Goal: Information Seeking & Learning: Learn about a topic

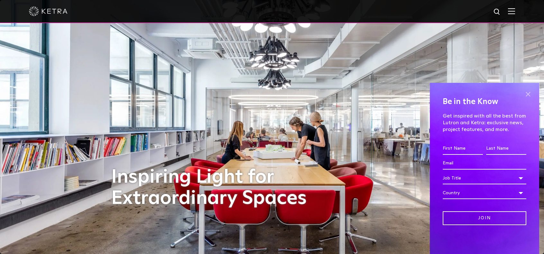
click at [527, 94] on span at bounding box center [528, 94] width 10 height 10
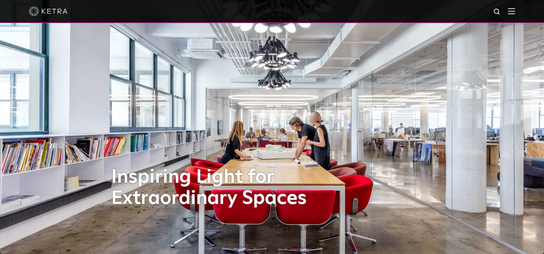
click at [515, 14] on span at bounding box center [511, 11] width 7 height 6
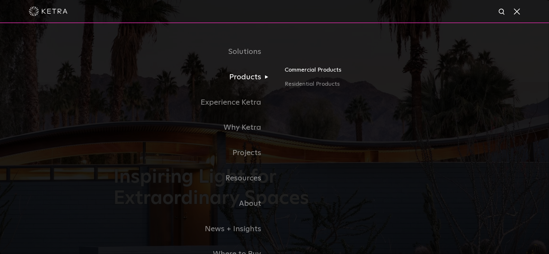
click at [300, 72] on link "Commercial Products" at bounding box center [360, 73] width 150 height 14
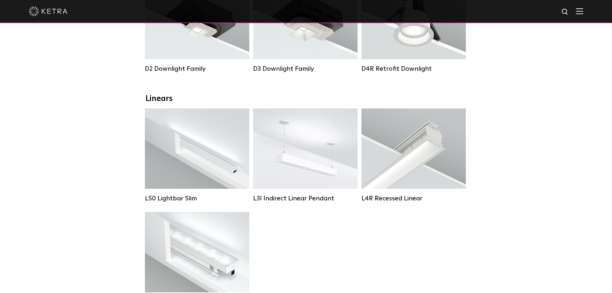
scroll to position [161, 0]
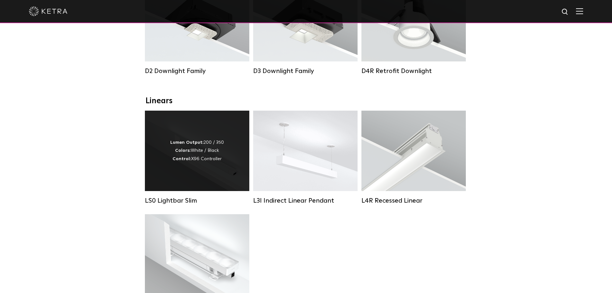
click at [182, 178] on div "Lumen Output: 200 / 350 Colors: White / Black Control: X96 Controller" at bounding box center [197, 151] width 104 height 80
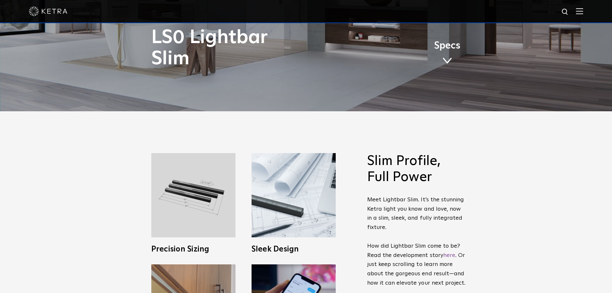
scroll to position [193, 0]
